Goal: Transaction & Acquisition: Obtain resource

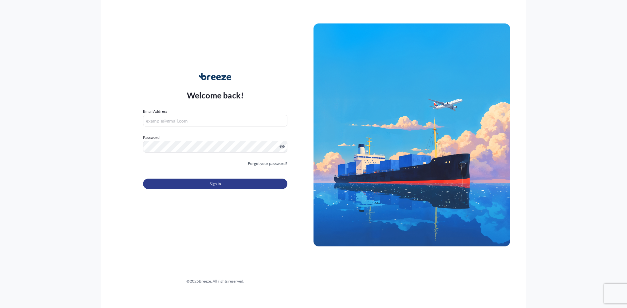
type input "[EMAIL_ADDRESS][DOMAIN_NAME]"
click at [218, 186] on span "Sign In" at bounding box center [215, 184] width 11 height 7
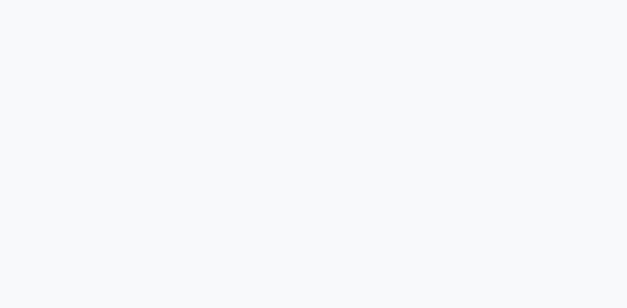
click at [462, 248] on div at bounding box center [313, 154] width 627 height 308
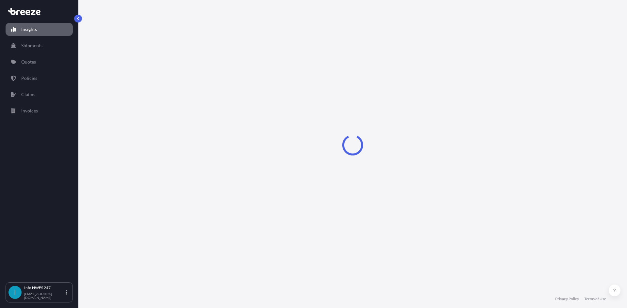
select select "2025"
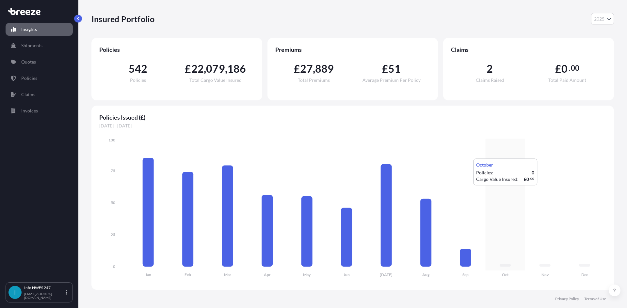
click at [492, 185] on icon "Jan Feb Mar Apr May Jun [DATE] Aug Sep Oct Nov Dec 0 25 50 75 100" at bounding box center [352, 209] width 507 height 145
click at [41, 42] on link "Shipments" at bounding box center [39, 45] width 67 height 13
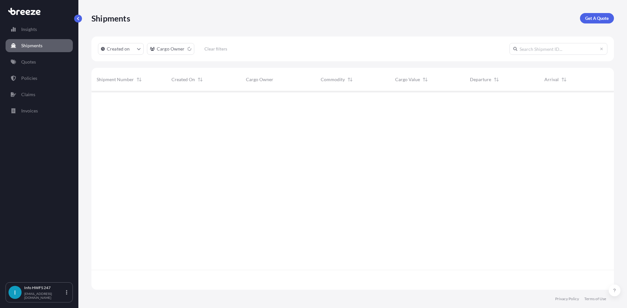
scroll to position [217, 517]
click at [590, 17] on p "Get A Quote" at bounding box center [597, 18] width 24 height 7
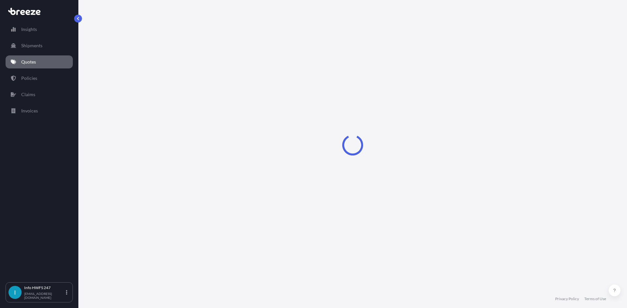
select select "Road"
select select "Air"
select select "1"
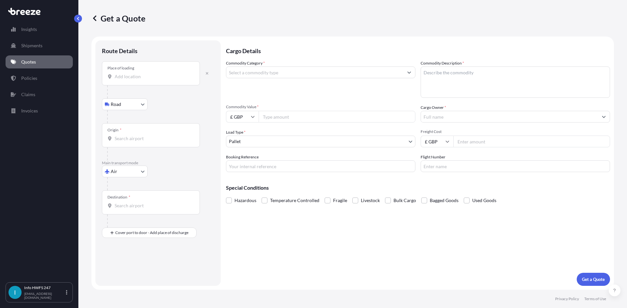
click at [145, 81] on div "Place of loading" at bounding box center [151, 73] width 98 height 24
click at [145, 80] on input "Place of loading" at bounding box center [153, 76] width 77 height 7
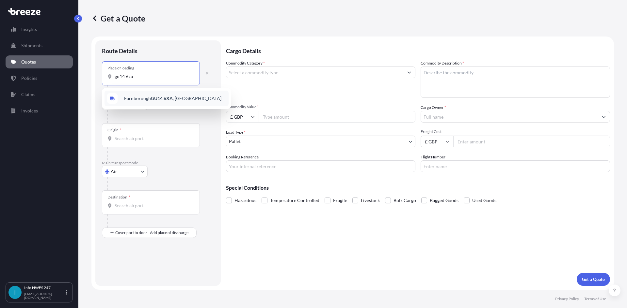
click at [147, 96] on span "Farnborough GU14 6XA , [GEOGRAPHIC_DATA]" at bounding box center [172, 98] width 97 height 7
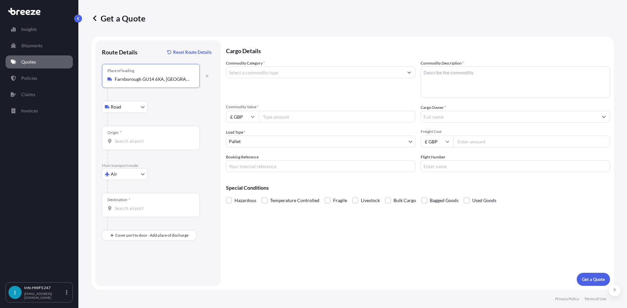
type input "Farnborough GU14 6XA, [GEOGRAPHIC_DATA]"
click at [140, 140] on input "Origin *" at bounding box center [153, 141] width 77 height 7
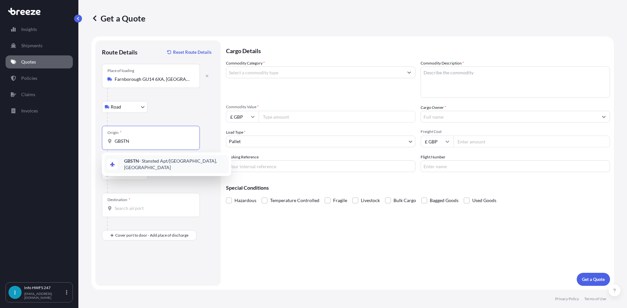
click at [143, 162] on span "GBSTN - Stansted Apt/[GEOGRAPHIC_DATA], [GEOGRAPHIC_DATA]" at bounding box center [175, 164] width 102 height 13
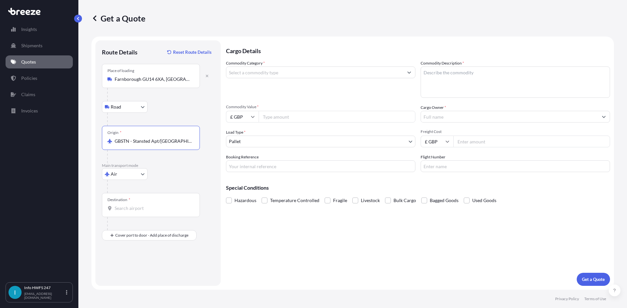
type input "GBSTN - Stansted Apt/[GEOGRAPHIC_DATA], [GEOGRAPHIC_DATA]"
click at [138, 203] on div "Destination *" at bounding box center [151, 205] width 98 height 24
click at [138, 205] on input "Destination *" at bounding box center [153, 208] width 77 height 7
type input "B"
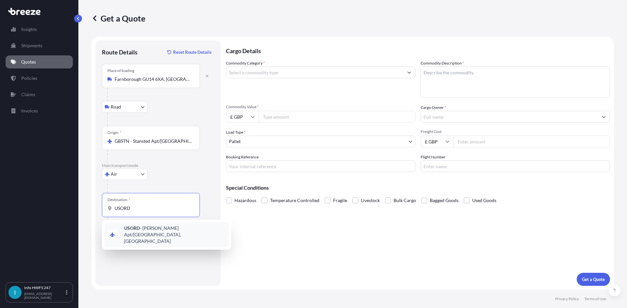
click at [153, 233] on span "USORD - [PERSON_NAME] Apt/[GEOGRAPHIC_DATA], [GEOGRAPHIC_DATA]" at bounding box center [175, 235] width 102 height 20
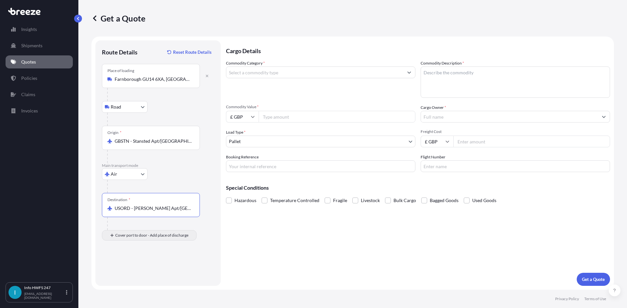
type input "USORD - [PERSON_NAME] Apt/[GEOGRAPHIC_DATA], [GEOGRAPHIC_DATA]"
click at [140, 270] on input "Place of Discharge" at bounding box center [153, 270] width 77 height 7
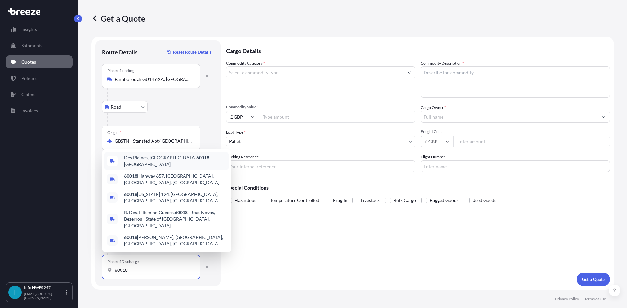
click at [180, 170] on div "Des Plaines, IL 60018 , [GEOGRAPHIC_DATA]" at bounding box center [166, 161] width 124 height 18
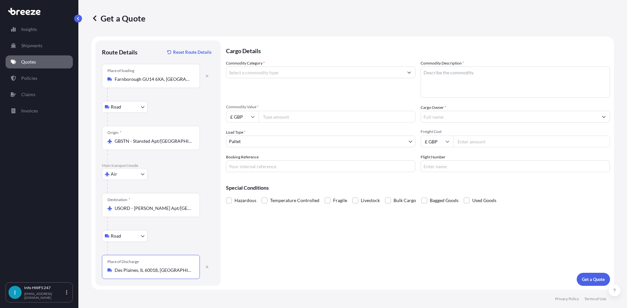
type input "Des Plaines, IL 60018, [GEOGRAPHIC_DATA]"
click at [272, 68] on input "Commodity Category *" at bounding box center [314, 73] width 177 height 12
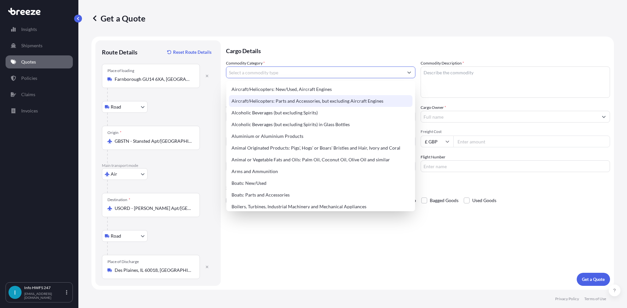
click at [311, 100] on div "Aircraft/Helicopters: Parts and Accessories, but excluding Aircraft Engines" at bounding box center [320, 101] width 183 height 12
type input "Aircraft/Helicopters: Parts and Accessories, but excluding Aircraft Engines"
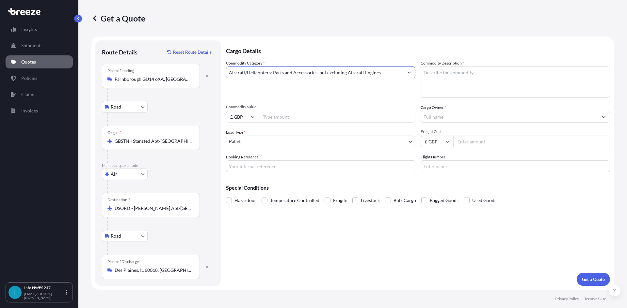
click at [461, 81] on textarea "Commodity Description *" at bounding box center [514, 82] width 189 height 31
type textarea "CIVIL AIRCRAFT PART - PRIMARY FLIGHT CONTROL COMPUTER"
click at [250, 117] on div "£ GBP" at bounding box center [242, 117] width 33 height 12
click at [240, 161] on div "$ USD" at bounding box center [242, 162] width 27 height 12
type input "$ USD"
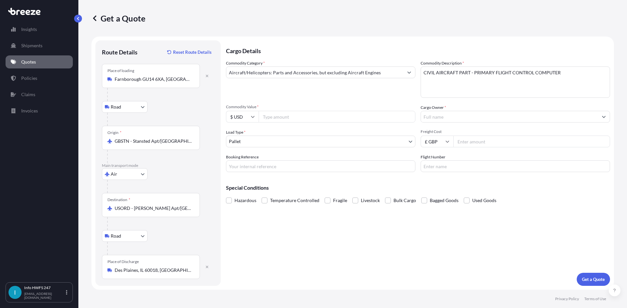
click at [281, 119] on input "Commodity Value *" at bounding box center [337, 117] width 157 height 12
type input "28146"
click at [459, 118] on input "Cargo Owner *" at bounding box center [509, 117] width 177 height 12
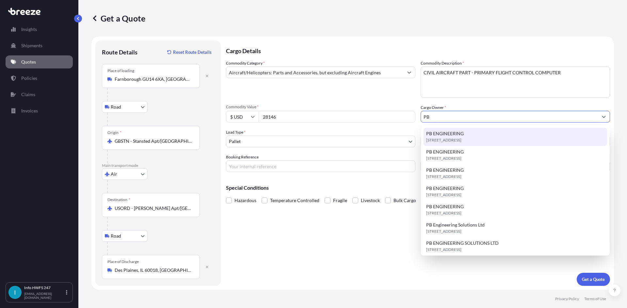
click at [461, 137] on span "[STREET_ADDRESS]" at bounding box center [443, 140] width 35 height 7
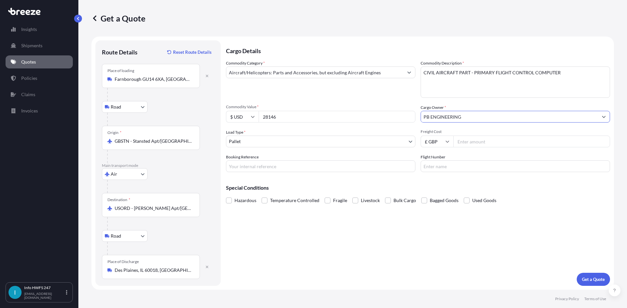
type input "PB ENGINEERING"
click at [275, 140] on body "15 options available. 3 options available. 0 options available. 7 options avail…" at bounding box center [313, 154] width 627 height 308
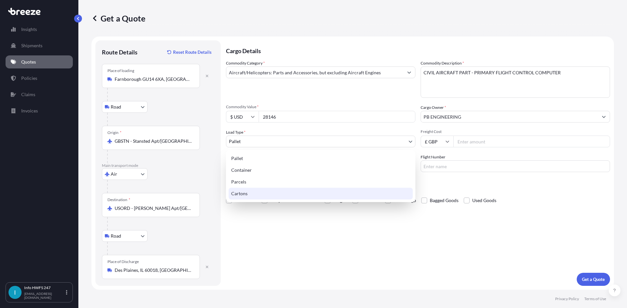
click at [269, 195] on div "Cartons" at bounding box center [321, 194] width 184 height 12
select select "4"
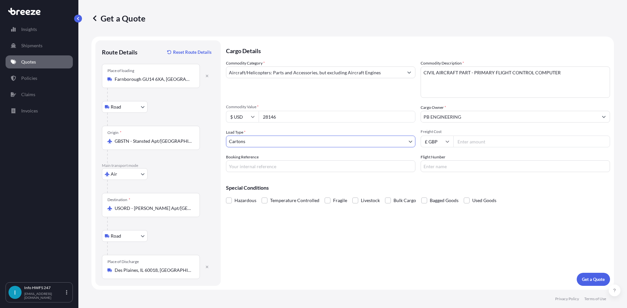
drag, startPoint x: 252, startPoint y: 164, endPoint x: 256, endPoint y: 164, distance: 3.3
click at [252, 164] on input "Booking Reference" at bounding box center [320, 167] width 189 height 12
type input "HE166426"
click at [539, 186] on p "Special Conditions" at bounding box center [418, 187] width 384 height 5
click at [604, 279] on p "Get a Quote" at bounding box center [593, 280] width 23 height 7
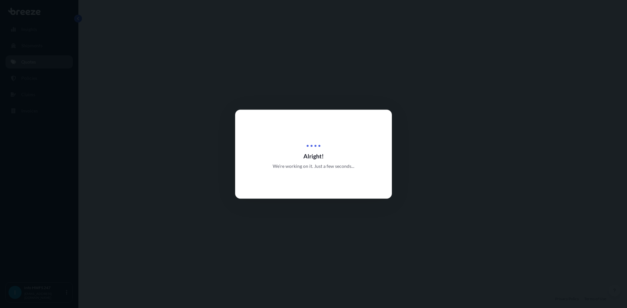
select select "Road"
select select "Air"
select select "Road"
select select "4"
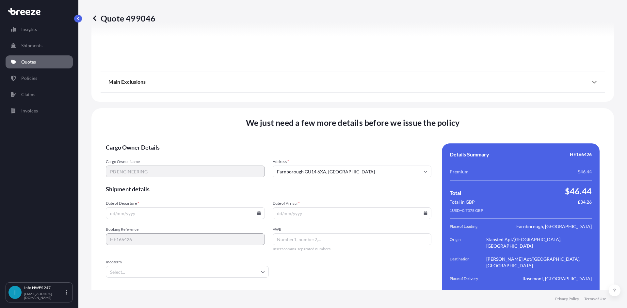
scroll to position [851, 0]
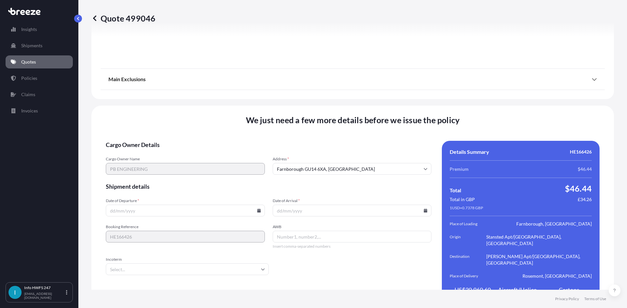
drag, startPoint x: 185, startPoint y: 193, endPoint x: 231, endPoint y: 196, distance: 46.1
click at [185, 205] on input "Date of Departure *" at bounding box center [185, 211] width 159 height 12
click at [255, 205] on input "Date of Departure *" at bounding box center [185, 211] width 159 height 12
click at [257, 209] on icon at bounding box center [259, 211] width 4 height 4
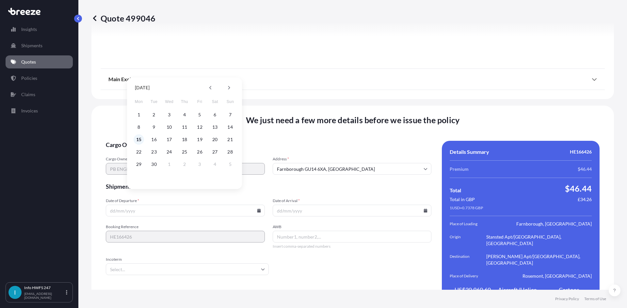
click at [135, 137] on button "15" at bounding box center [139, 139] width 10 height 10
type input "[DATE]"
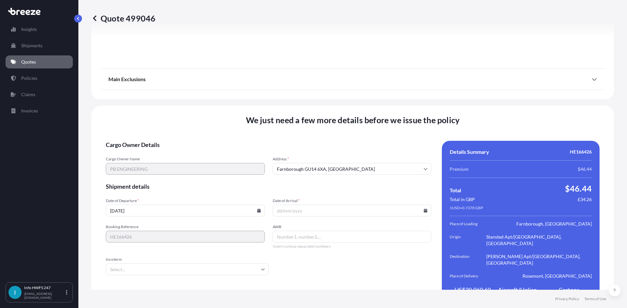
click at [424, 209] on icon at bounding box center [426, 211] width 4 height 4
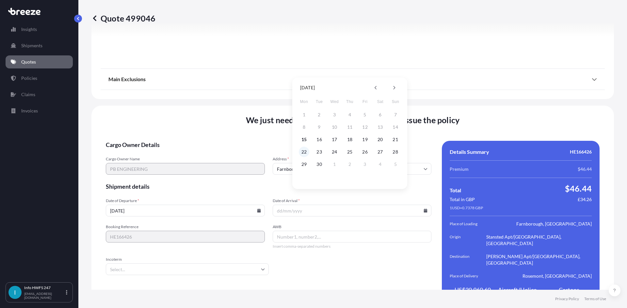
click at [304, 152] on button "22" at bounding box center [304, 152] width 10 height 10
type input "[DATE]"
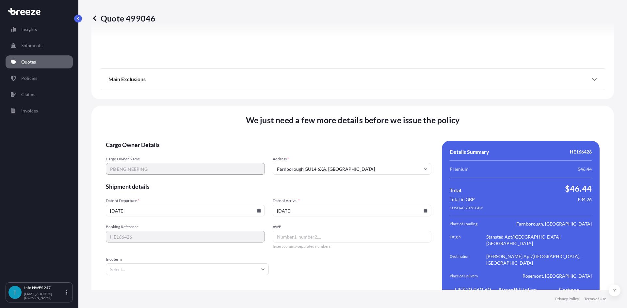
click at [295, 231] on input "AWB" at bounding box center [352, 237] width 159 height 12
paste input "884371235727"
type input "884371235727"
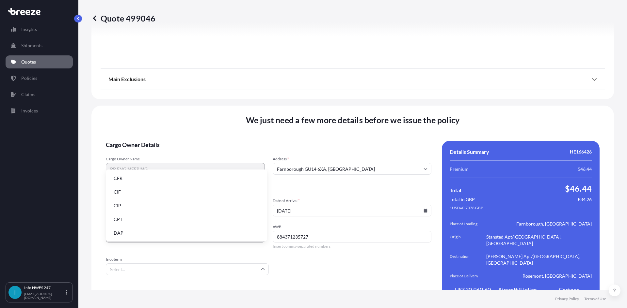
click at [127, 264] on input "Incoterm" at bounding box center [187, 270] width 163 height 12
click at [132, 234] on li "DAP" at bounding box center [186, 233] width 156 height 12
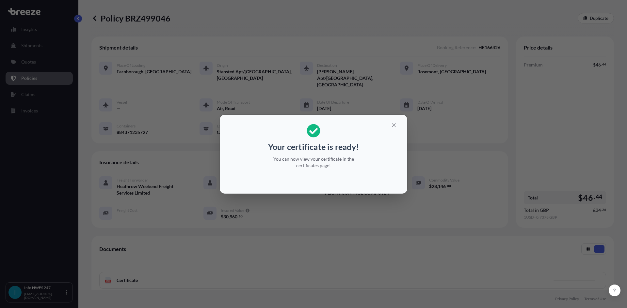
click at [392, 123] on icon "button" at bounding box center [394, 125] width 6 height 6
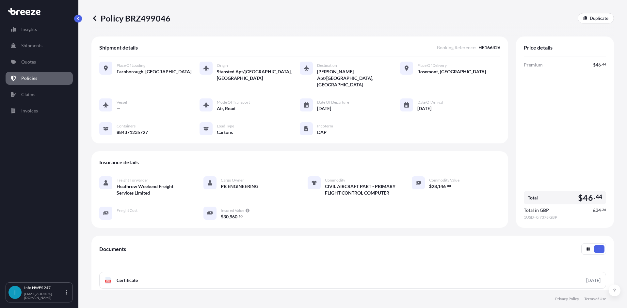
click at [188, 262] on div "Documents PDF Certificate [DATE] PDF Policy Full Terms and Conditions" at bounding box center [352, 277] width 507 height 66
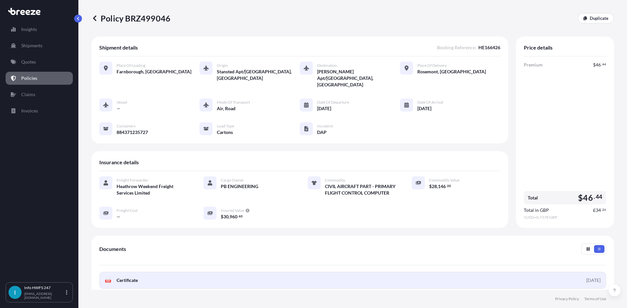
click at [188, 272] on link "PDF Certificate [DATE]" at bounding box center [352, 280] width 507 height 17
